Goal: Information Seeking & Learning: Learn about a topic

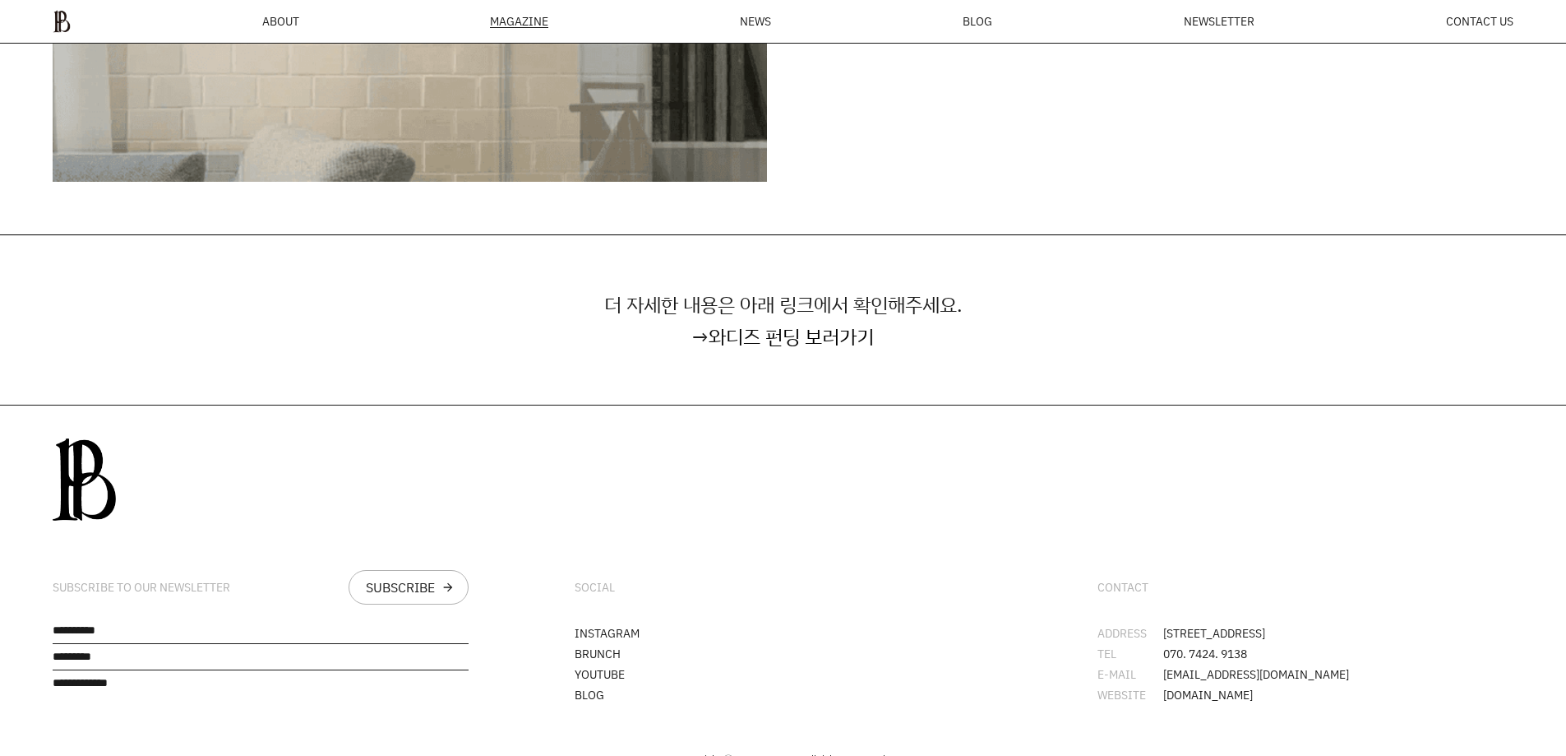
scroll to position [5298, 0]
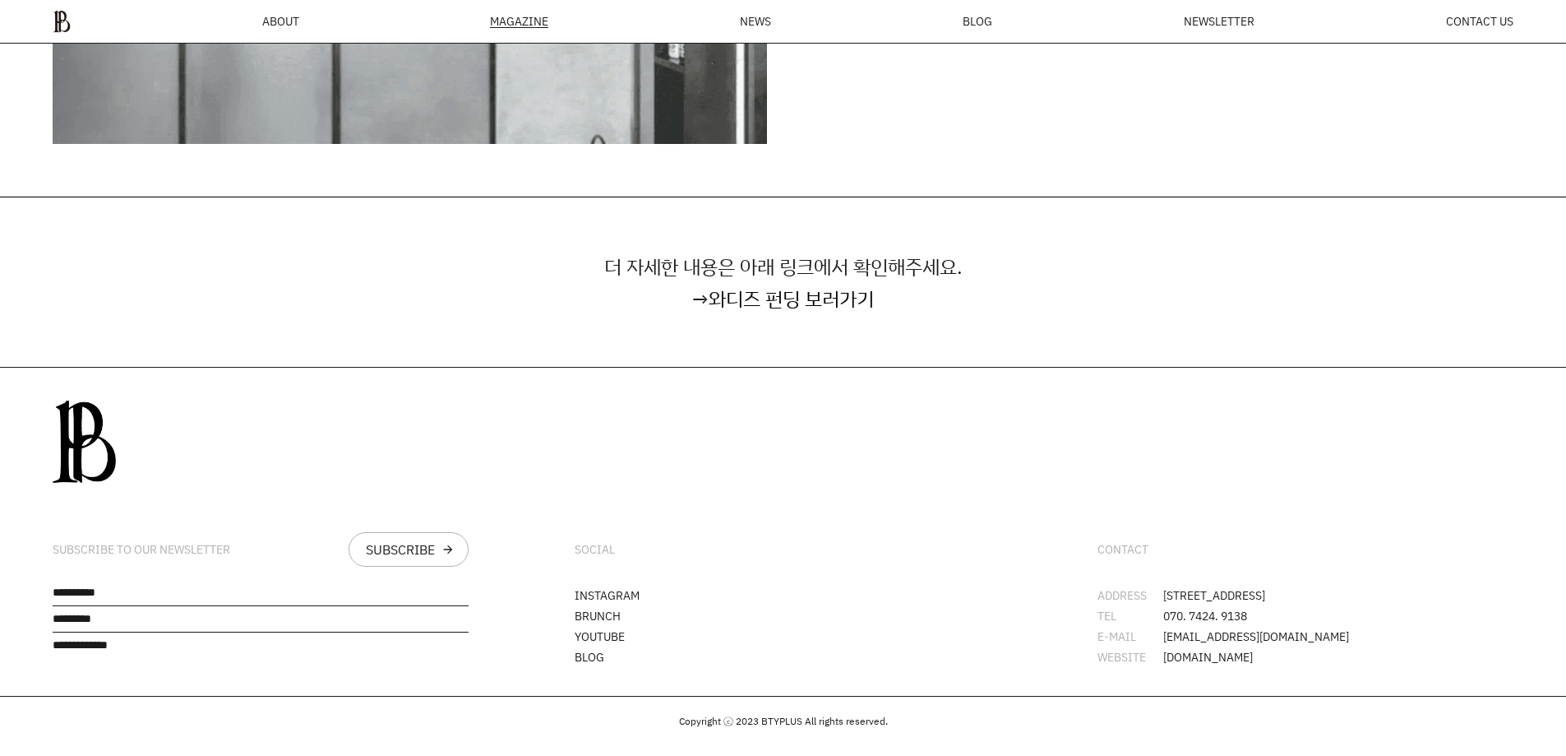
click at [789, 317] on div "더 자세한 내용은 아래 링크에서 확인해주세요. → 와디즈 펀딩 보러가기" at bounding box center [783, 281] width 1566 height 169
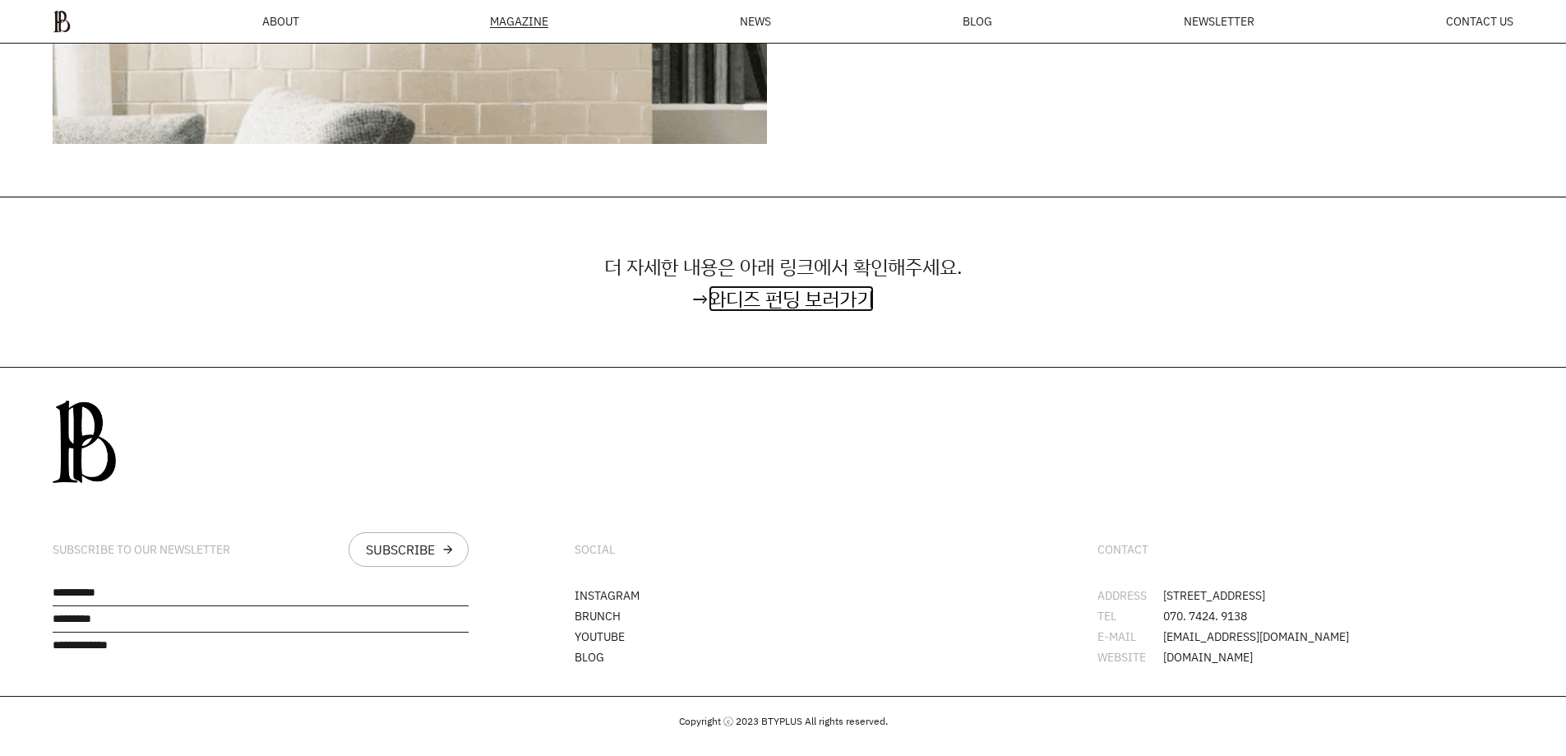
click at [791, 306] on link "와디즈 펀딩 보러가기" at bounding box center [791, 298] width 165 height 26
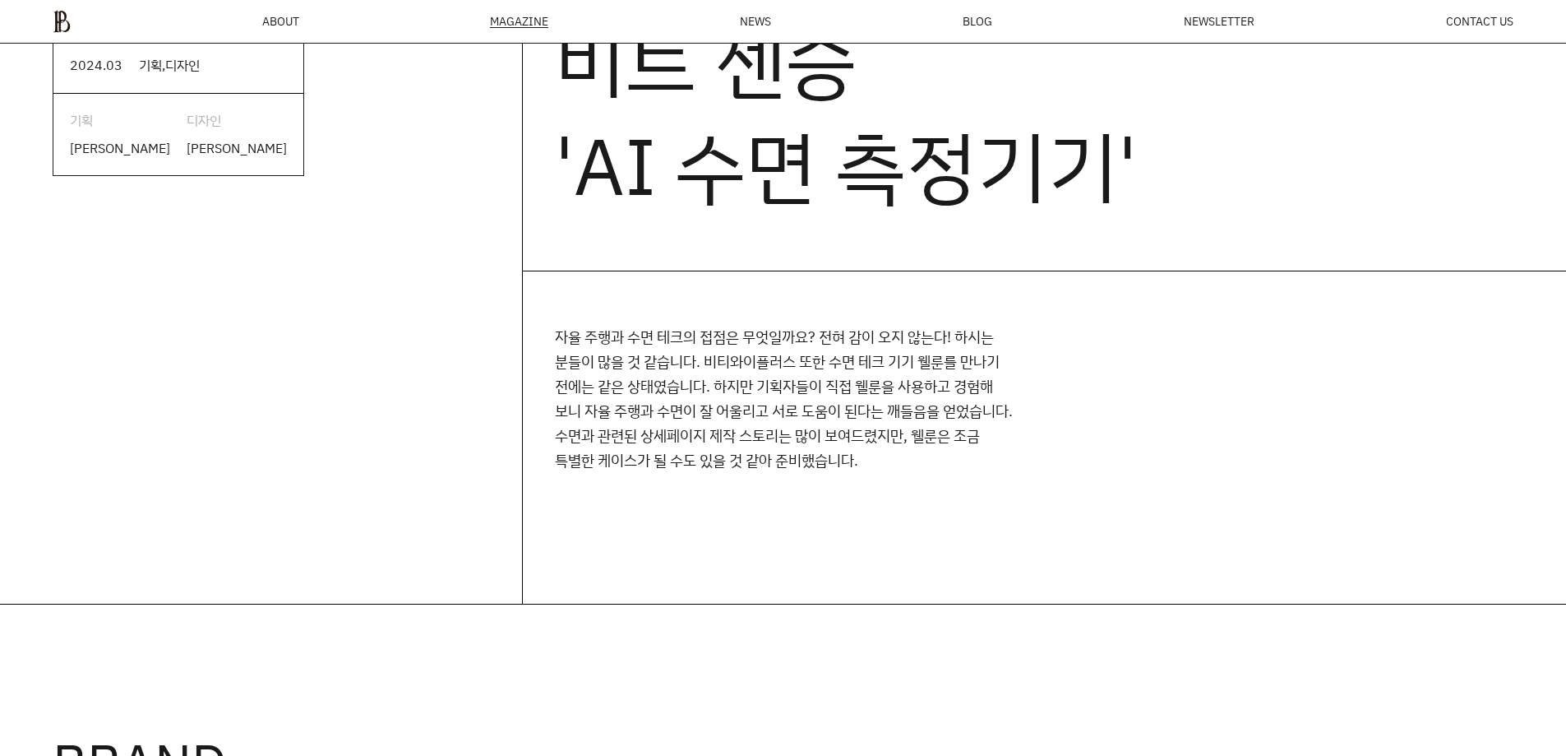
scroll to position [0, 0]
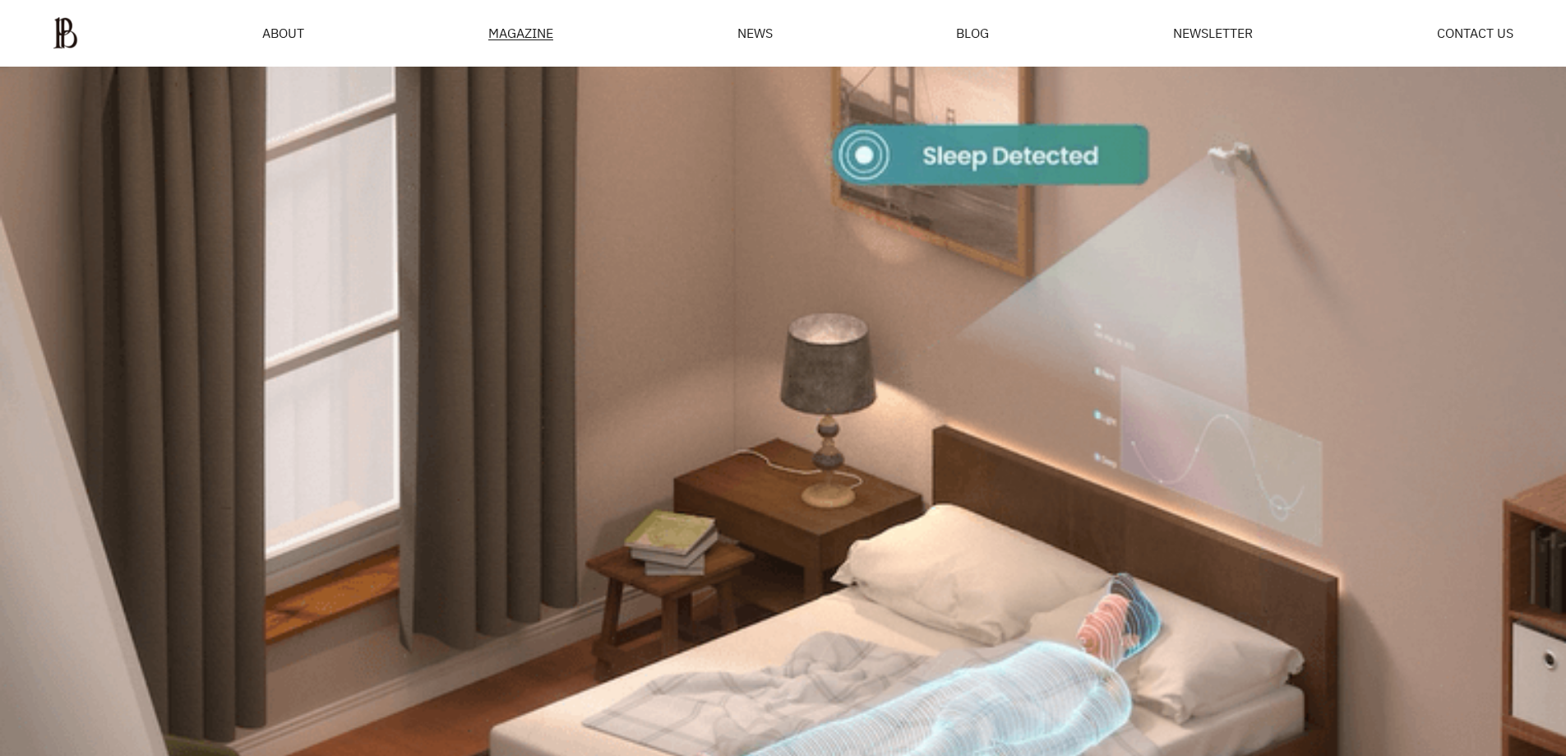
click at [252, 25] on ul "ABOUT MAGAZINE SEE ALL OFF THE REC INSIDE BTYPLUS CURATION NEWS BLOG NEWSLETTER…" at bounding box center [783, 32] width 1461 height 33
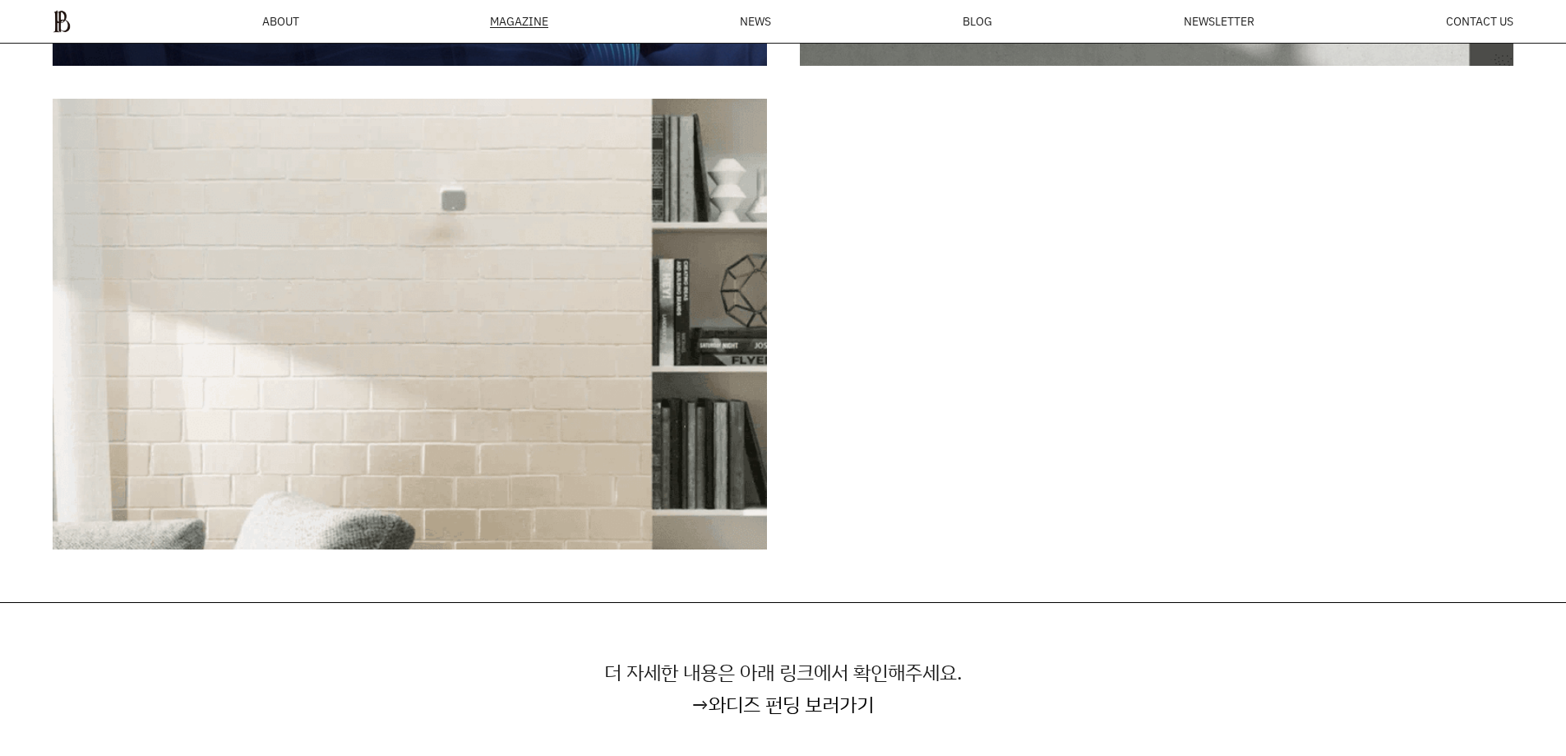
scroll to position [5298, 0]
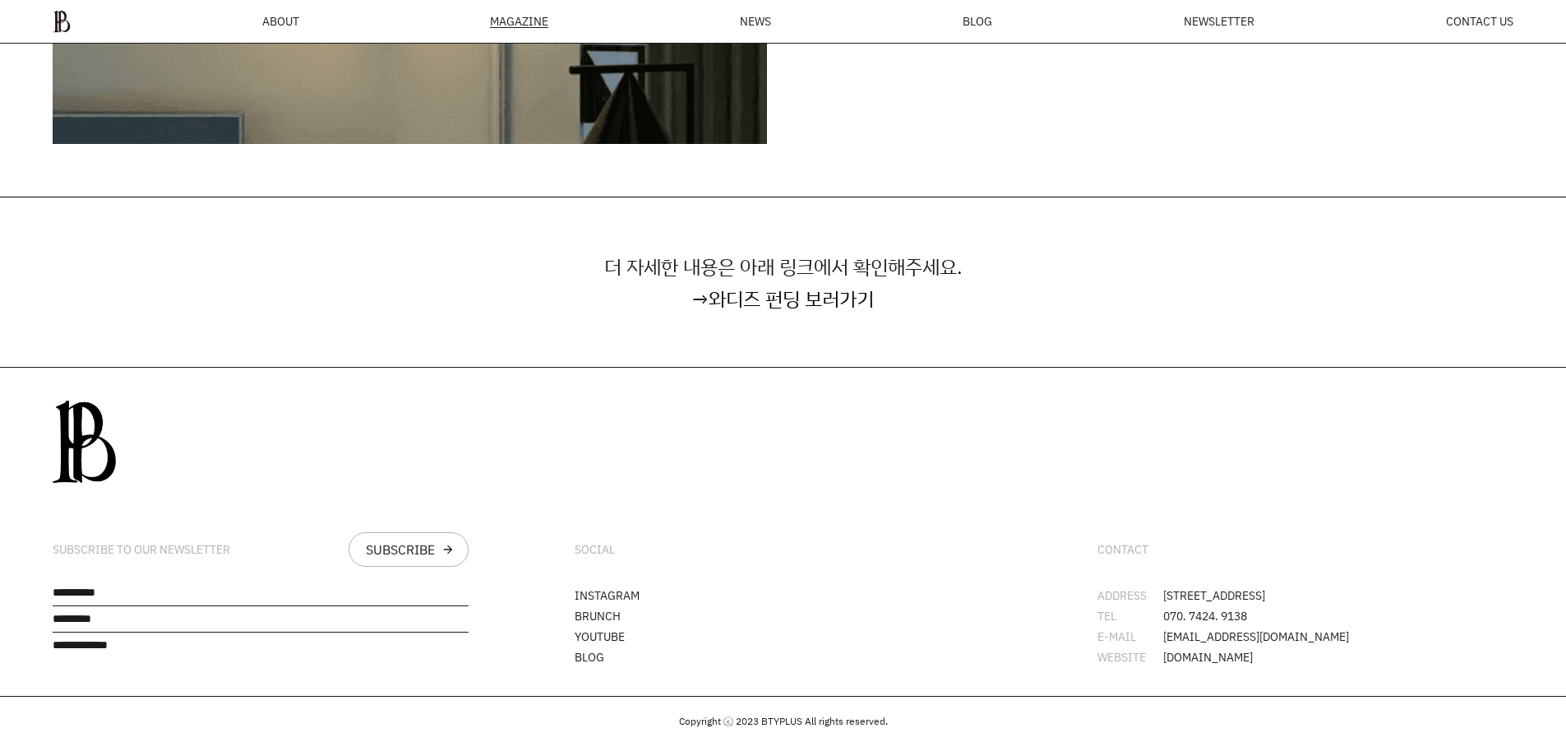
drag, startPoint x: 1274, startPoint y: 657, endPoint x: 1161, endPoint y: 657, distance: 112.6
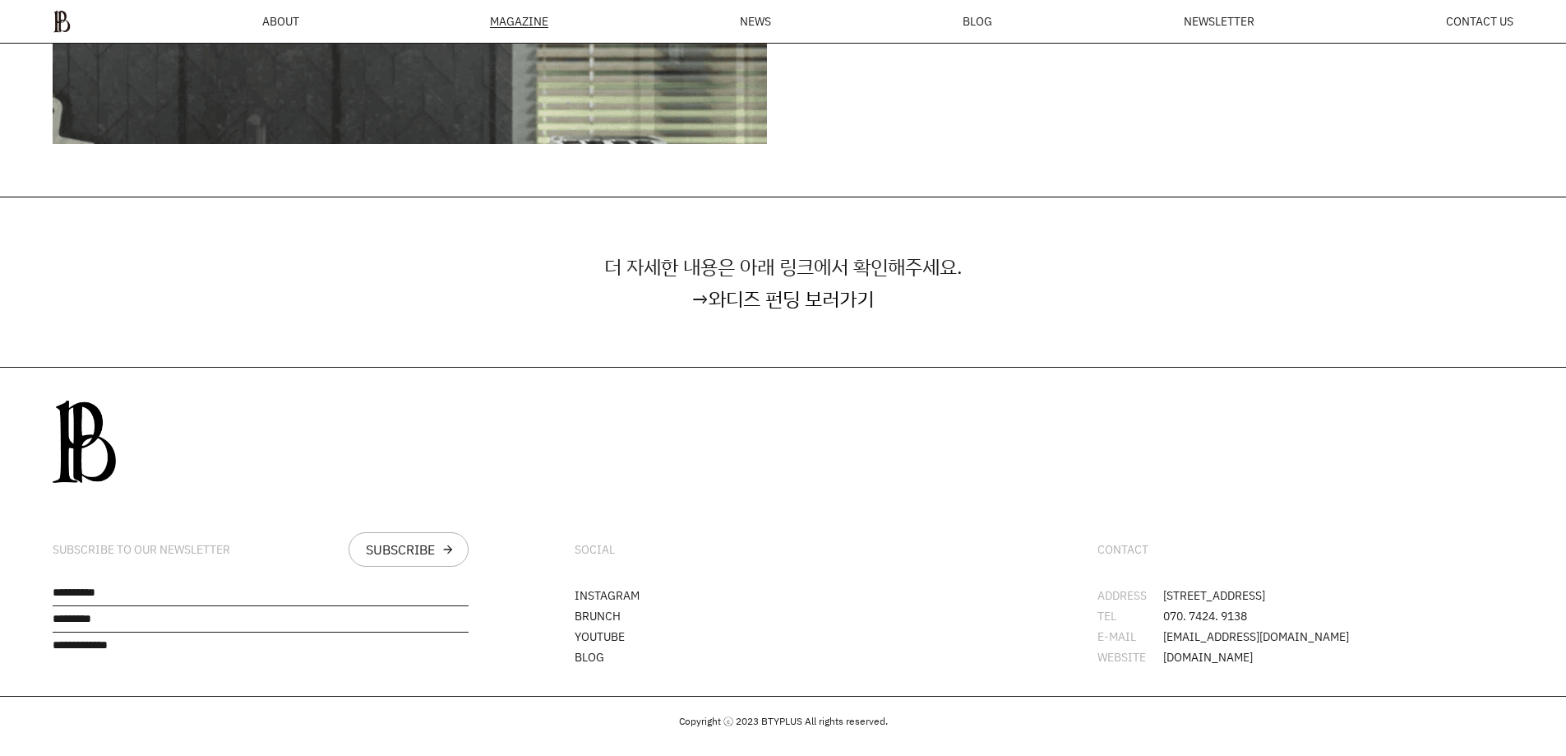
click at [1161, 657] on li "WEBSITE www.btyplus.co.kr" at bounding box center [1306, 657] width 416 height 12
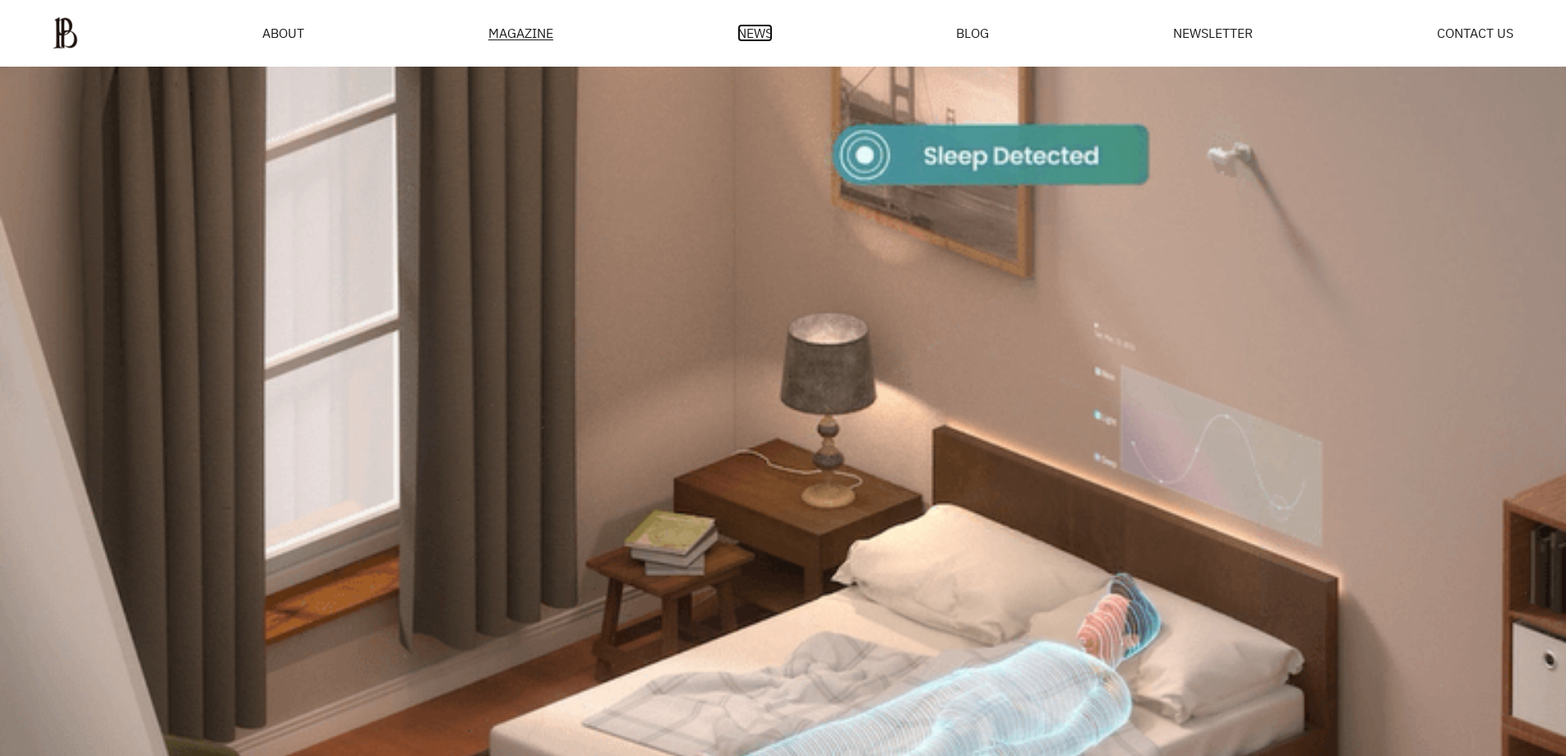
click at [757, 34] on span "NEWS" at bounding box center [755, 32] width 35 height 13
